Goal: Task Accomplishment & Management: Manage account settings

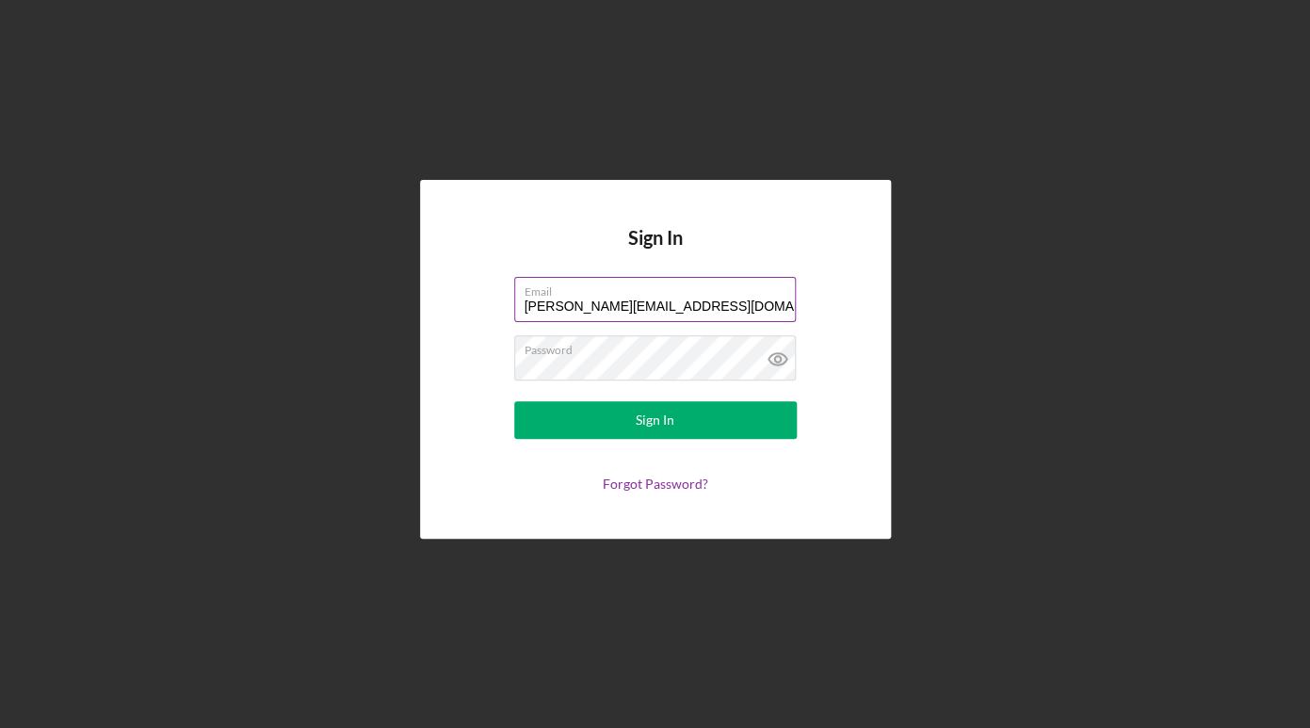
click at [514, 277] on div at bounding box center [514, 277] width 0 height 0
click at [871, 346] on div "Sign In Email [PERSON_NAME][EMAIL_ADDRESS][DOMAIN_NAME] Password Sign In Forgot…" at bounding box center [655, 359] width 471 height 359
click at [514, 277] on div at bounding box center [514, 277] width 0 height 0
type input "[PERSON_NAME][EMAIL_ADDRESS][DOMAIN_NAME]"
click at [766, 400] on form "Email [PERSON_NAME][EMAIL_ADDRESS][DOMAIN_NAME] Password Sign In Forgot Passwor…" at bounding box center [655, 384] width 377 height 215
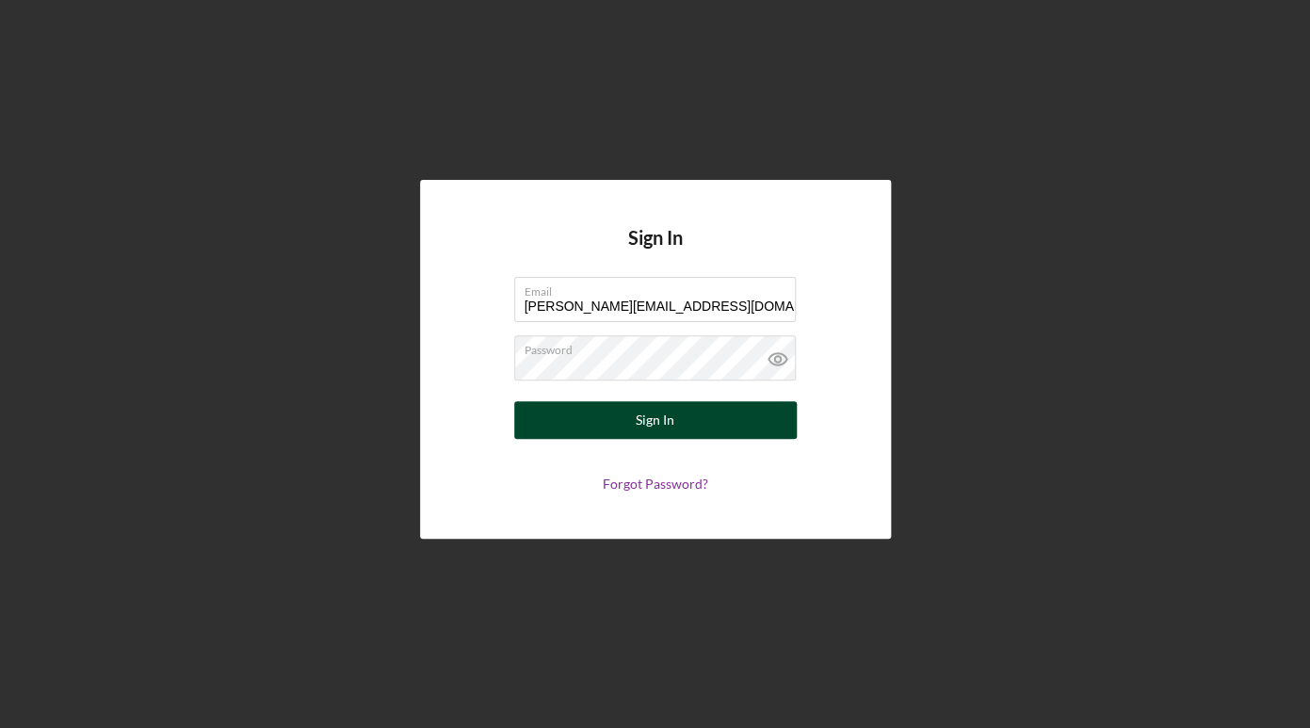
click at [633, 415] on button "Sign In" at bounding box center [655, 420] width 282 height 38
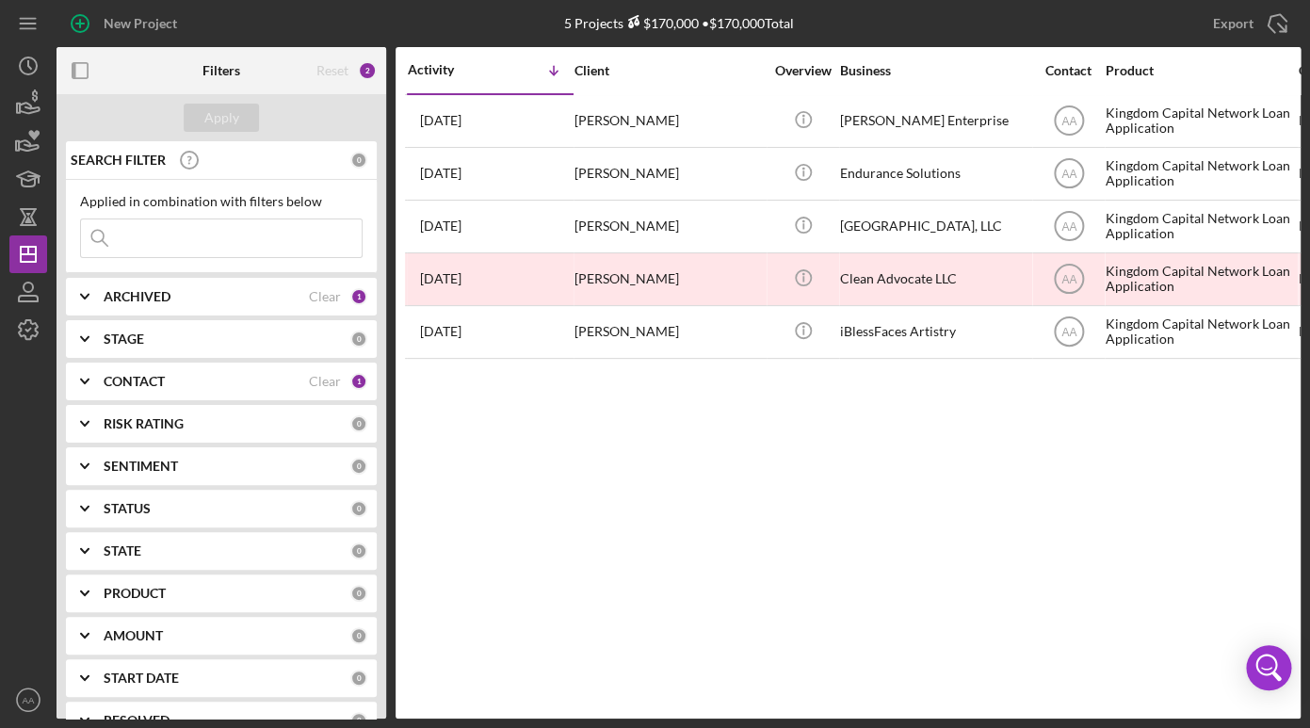
click at [818, 531] on div "Activity Icon/Table Sort Arrow Client Overview Business Contact Product Categor…" at bounding box center [847, 382] width 905 height 671
click at [667, 511] on div "Activity Icon/Table Sort Arrow Client Overview Business Contact Product Categor…" at bounding box center [847, 382] width 905 height 671
